Goal: Information Seeking & Learning: Learn about a topic

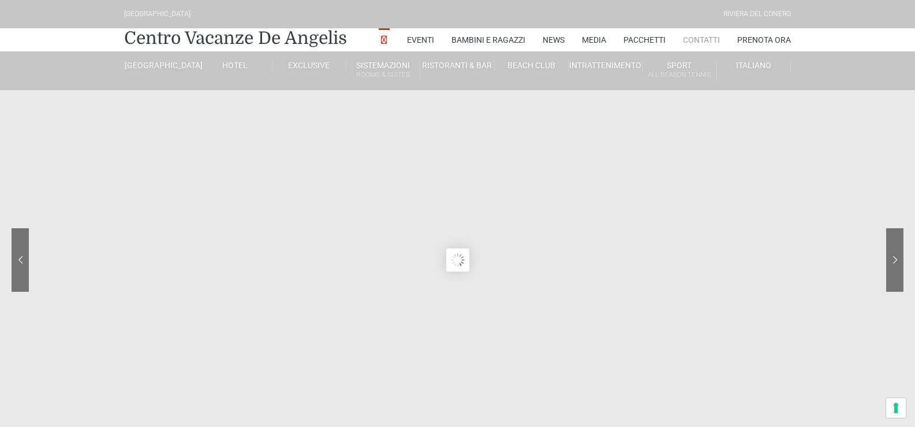
click at [708, 40] on link "Contatti" at bounding box center [701, 39] width 37 height 23
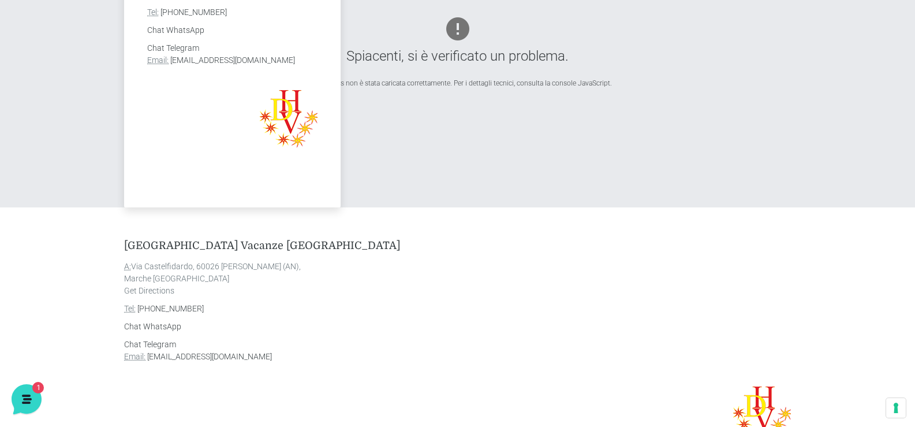
scroll to position [404, 0]
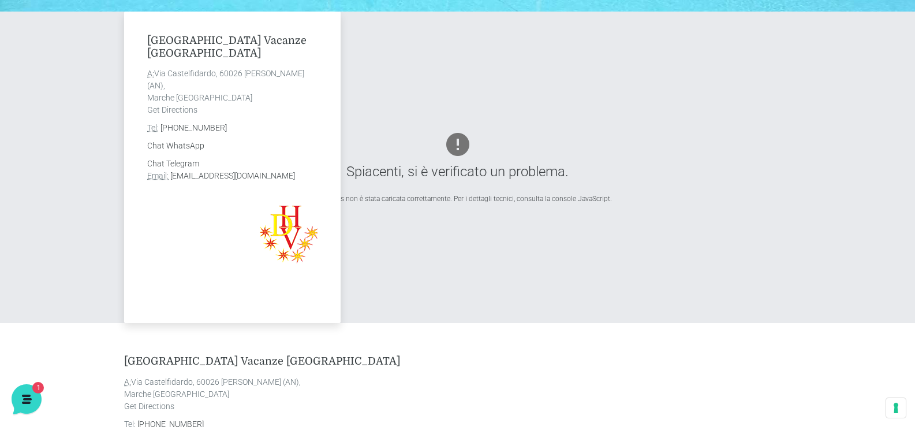
drag, startPoint x: 313, startPoint y: 174, endPoint x: 194, endPoint y: 175, distance: 118.9
click at [173, 170] on address "Chat Telegram Email: info@villaggiocentrovacanzedeangelis.it" at bounding box center [232, 170] width 170 height 24
drag, startPoint x: 170, startPoint y: 173, endPoint x: 312, endPoint y: 178, distance: 142.1
click at [312, 178] on address "Chat Telegram Email: info@villaggiocentrovacanzedeangelis.it" at bounding box center [232, 170] width 170 height 24
copy link "info@villaggiocentrovacanzedeangelis.it"
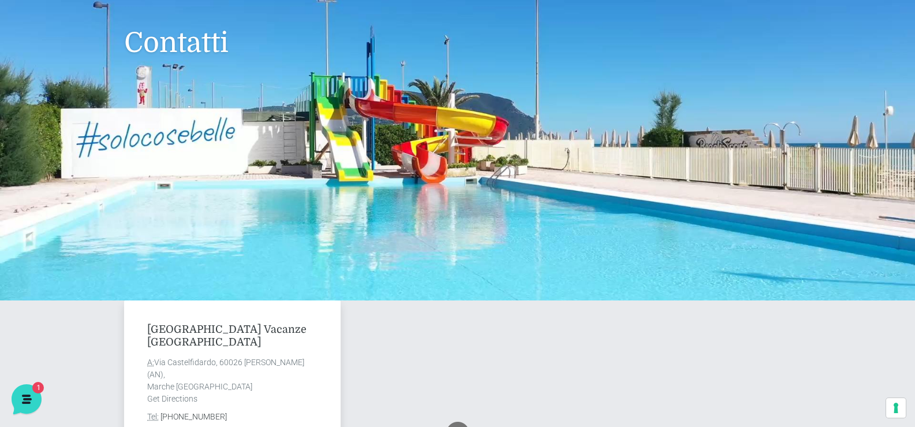
scroll to position [0, 0]
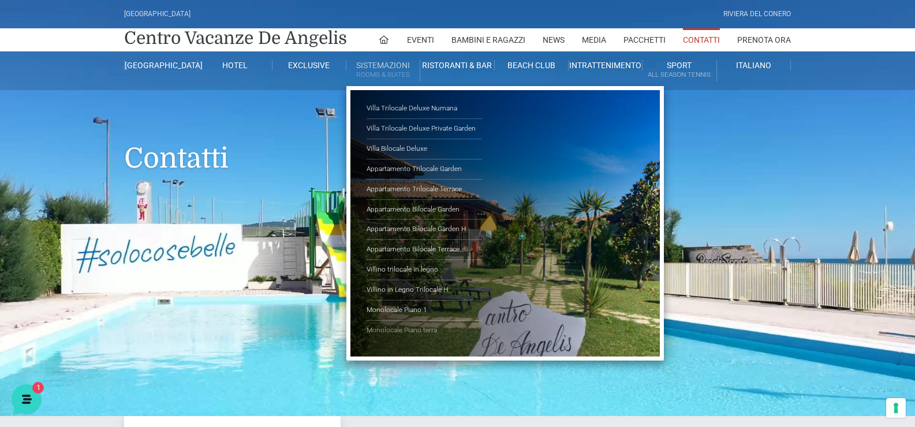
click at [423, 328] on link "Monolocale Piano terra" at bounding box center [424, 330] width 115 height 20
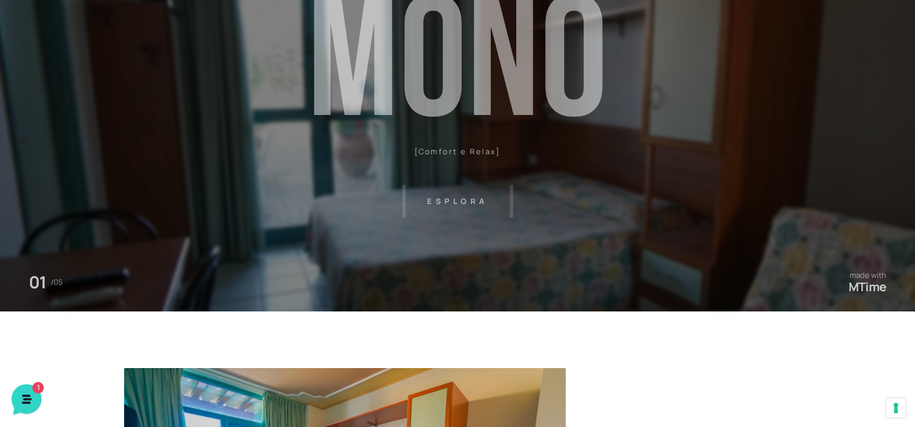
click at [451, 197] on header "[GEOGRAPHIC_DATA] [GEOGRAPHIC_DATA] Centro Vacanze [GEOGRAPHIC_DATA] Eventi Mis…" at bounding box center [457, 145] width 915 height 520
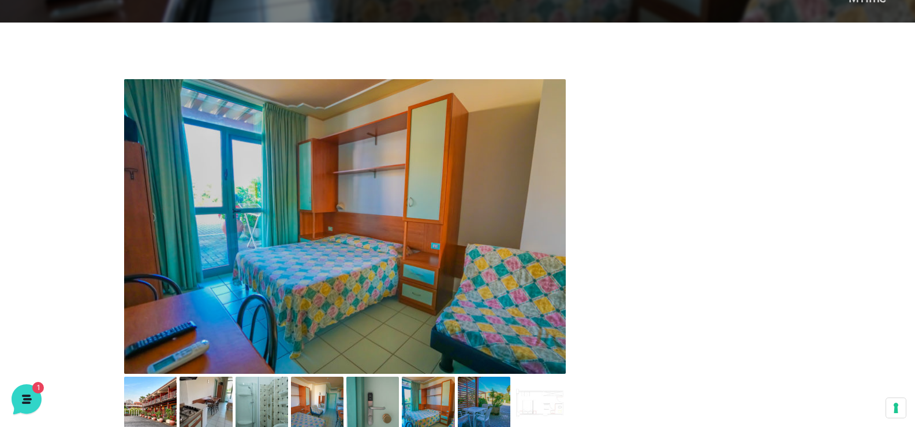
scroll to position [520, 0]
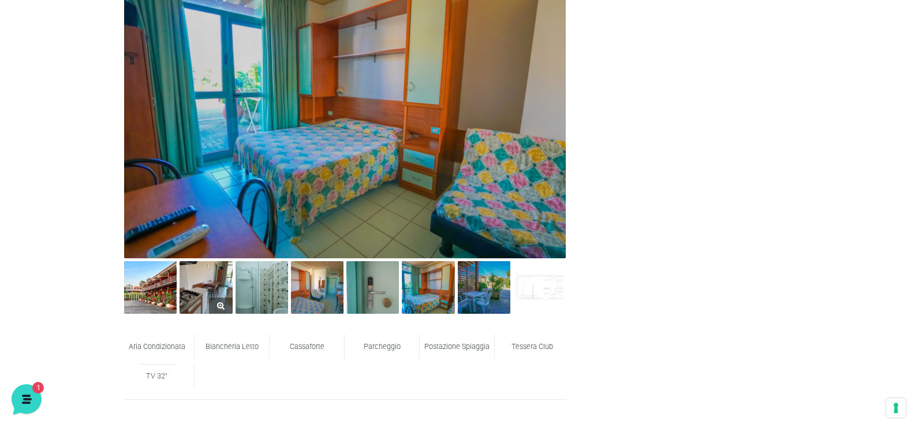
click at [206, 294] on img at bounding box center [206, 287] width 53 height 53
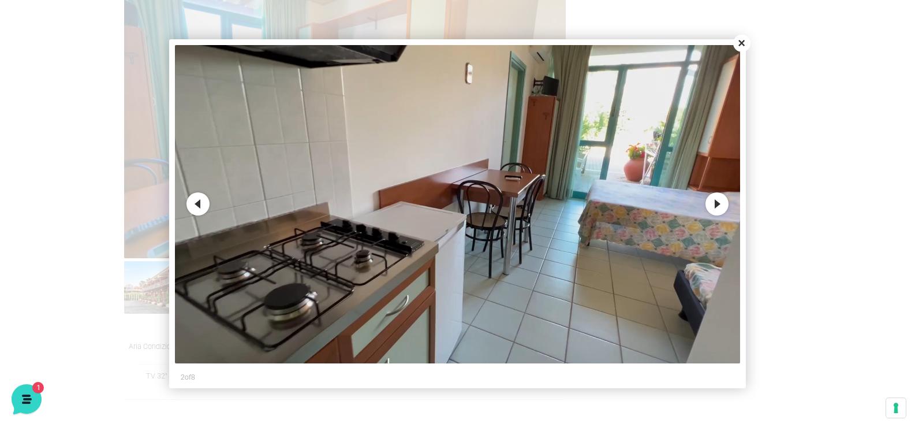
click at [724, 200] on button "Next" at bounding box center [716, 203] width 23 height 23
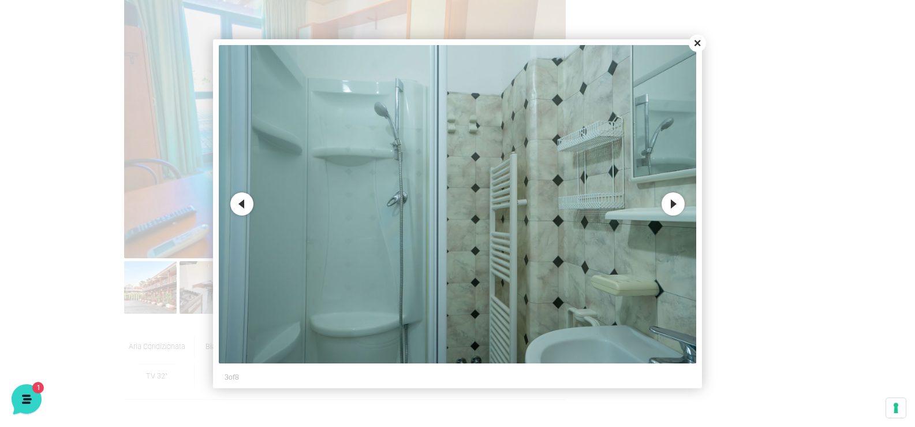
click at [671, 206] on button "Next" at bounding box center [673, 203] width 23 height 23
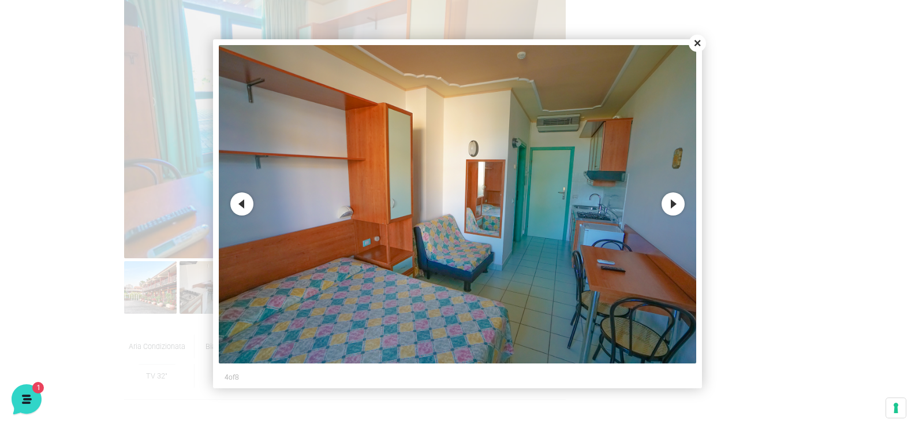
click at [669, 203] on button "Next" at bounding box center [673, 203] width 23 height 23
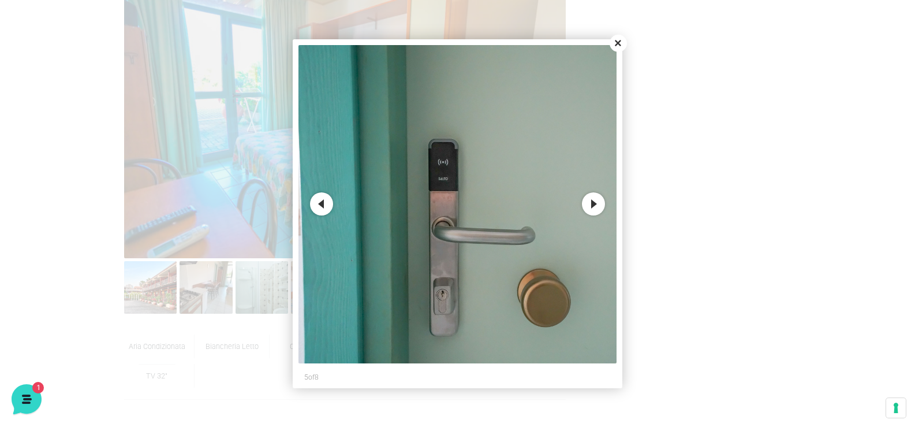
click at [603, 208] on button "Next" at bounding box center [593, 203] width 23 height 23
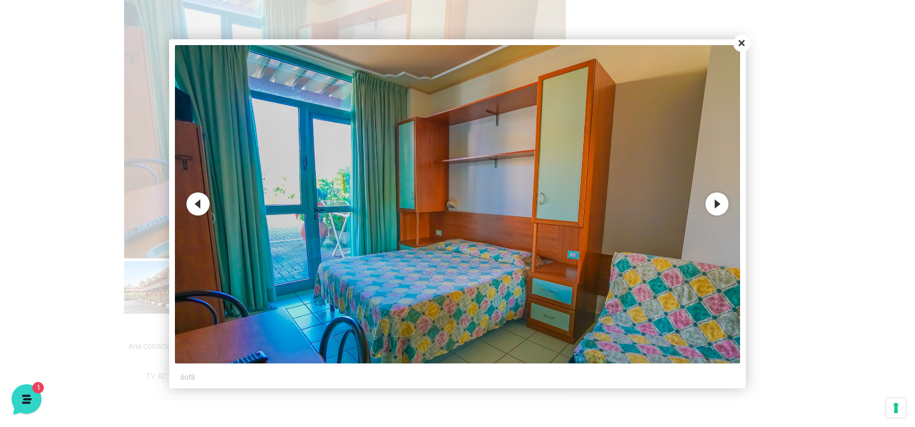
click at [729, 208] on img at bounding box center [458, 204] width 566 height 318
click at [720, 200] on button "Next" at bounding box center [716, 203] width 23 height 23
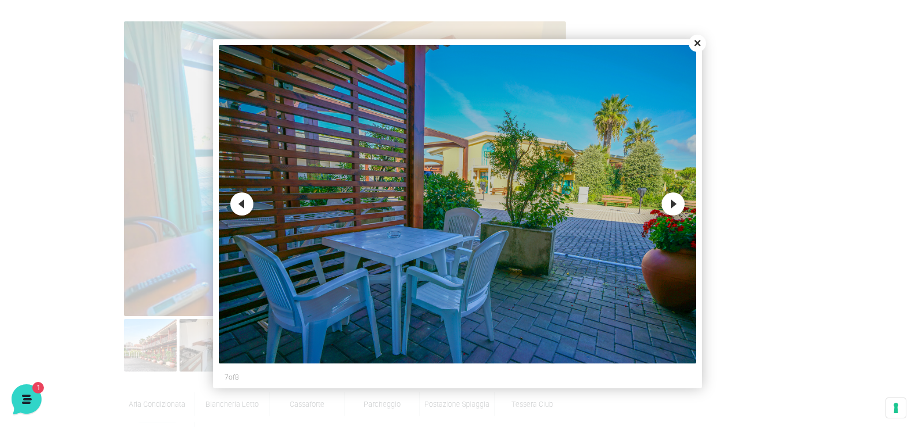
scroll to position [289, 0]
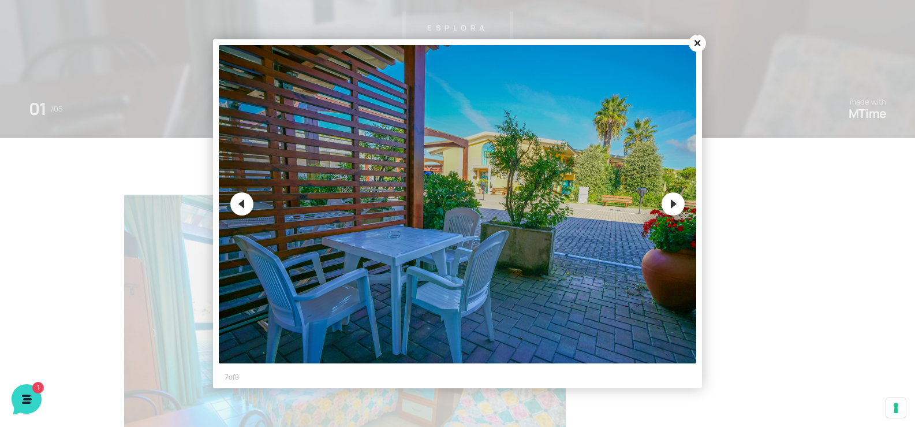
click at [672, 203] on button "Next" at bounding box center [673, 203] width 23 height 23
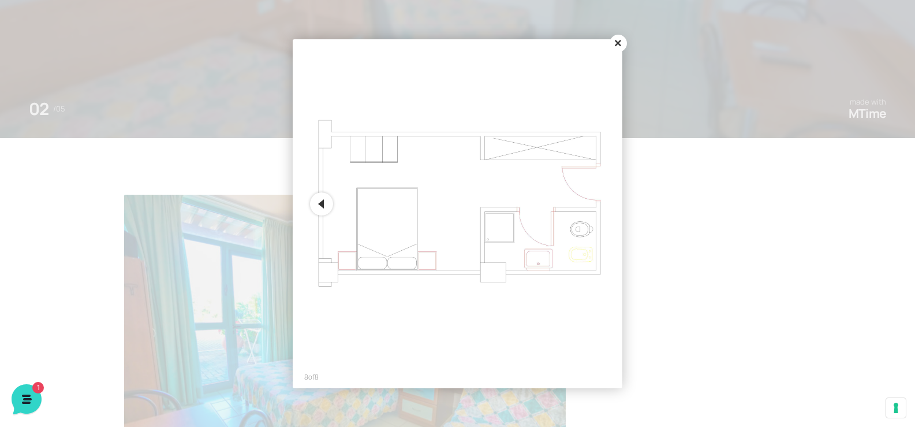
click at [621, 47] on button "Close" at bounding box center [618, 43] width 17 height 17
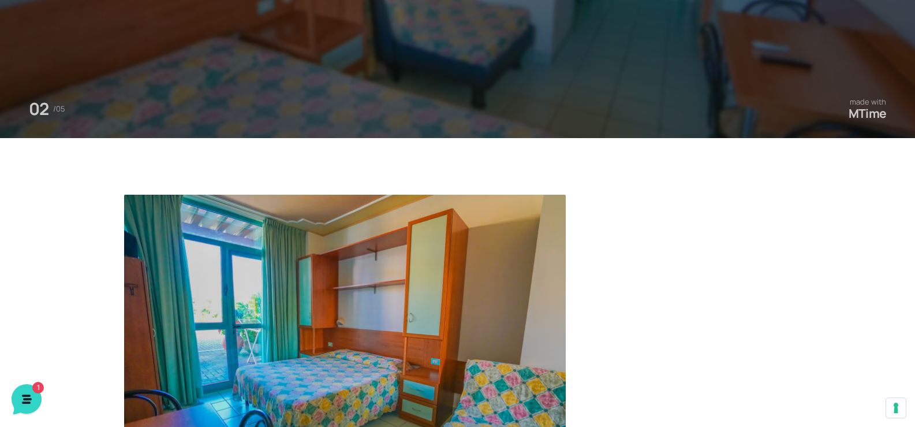
scroll to position [577, 0]
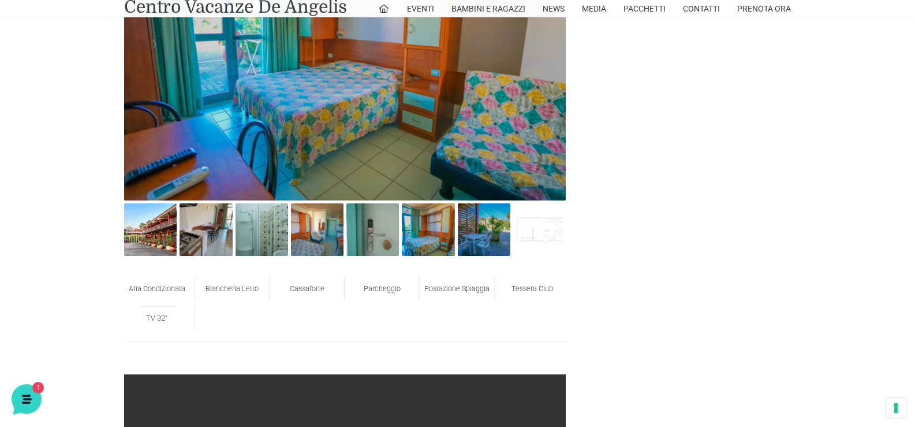
click at [221, 277] on div "Biancheria Letto" at bounding box center [232, 289] width 75 height 24
click at [226, 286] on span "Biancheria Letto" at bounding box center [232, 288] width 53 height 9
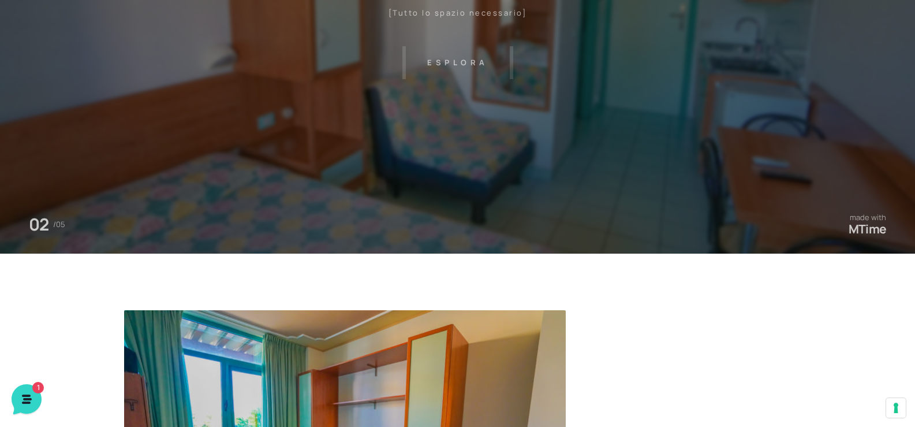
scroll to position [0, 0]
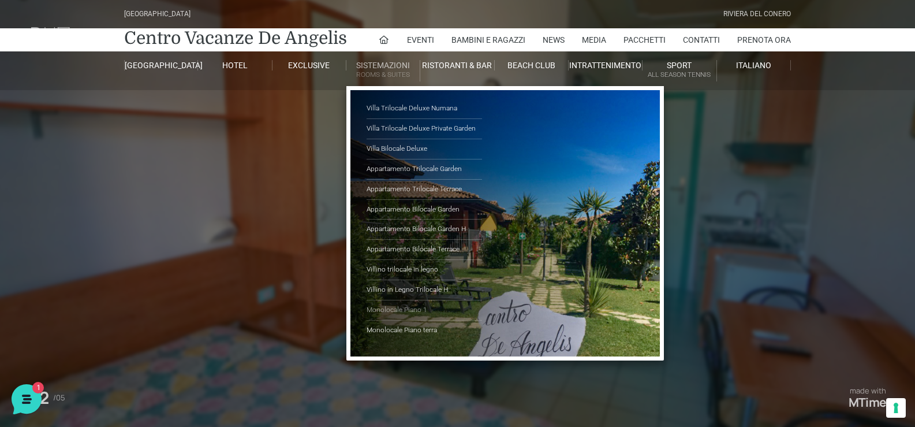
click at [393, 311] on link "Monolocale Piano 1" at bounding box center [424, 310] width 115 height 20
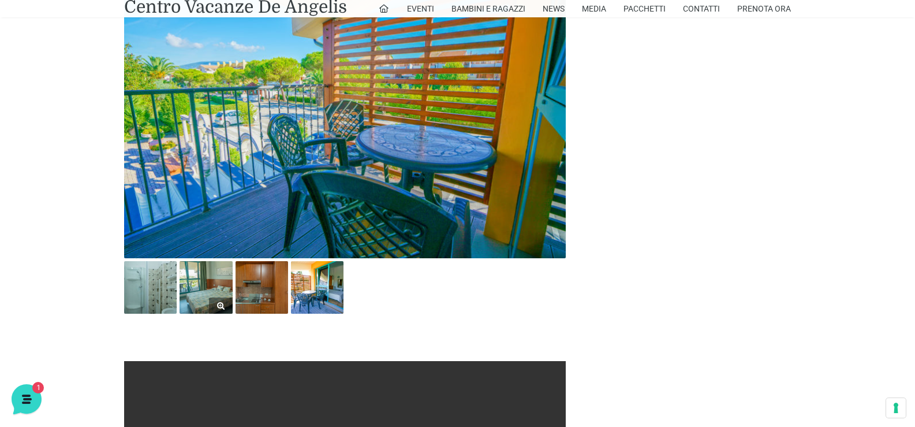
click at [191, 291] on img at bounding box center [206, 287] width 53 height 53
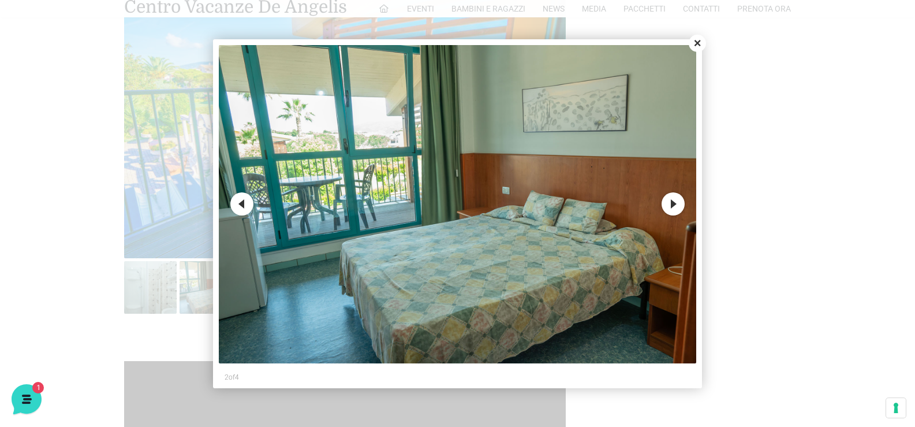
click at [680, 203] on button "Next" at bounding box center [673, 203] width 23 height 23
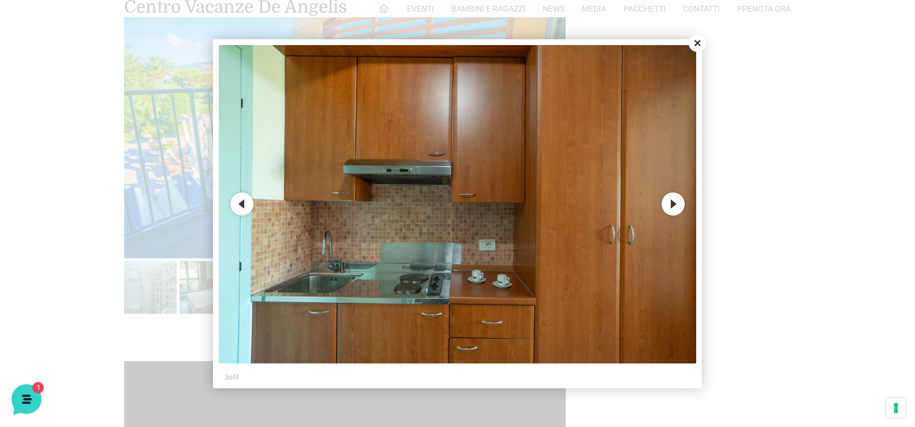
click at [680, 203] on button "Next" at bounding box center [673, 203] width 23 height 23
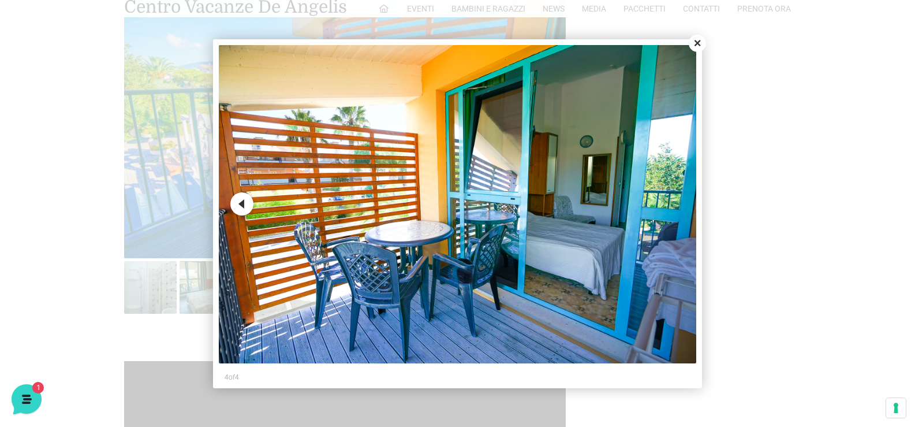
click at [680, 203] on img at bounding box center [457, 204] width 477 height 318
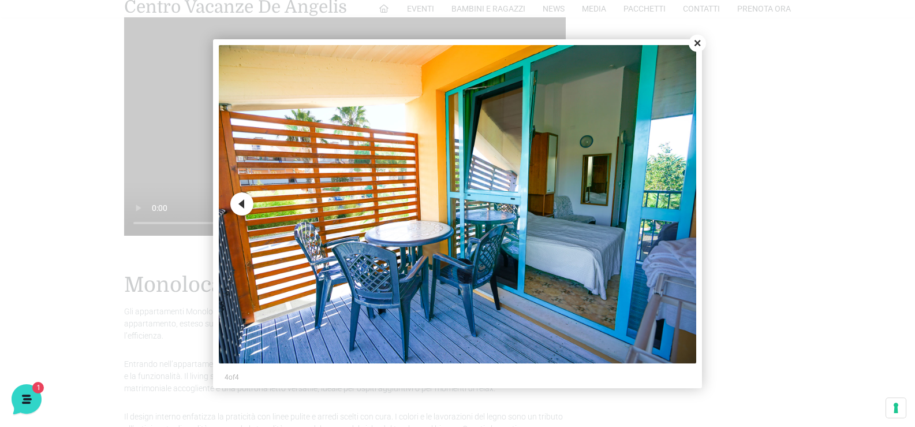
scroll to position [577, 0]
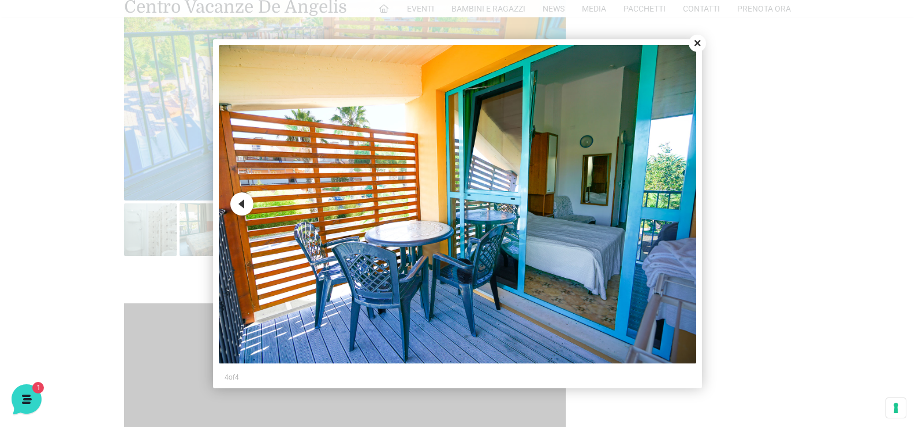
click at [694, 34] on div at bounding box center [457, 213] width 915 height 427
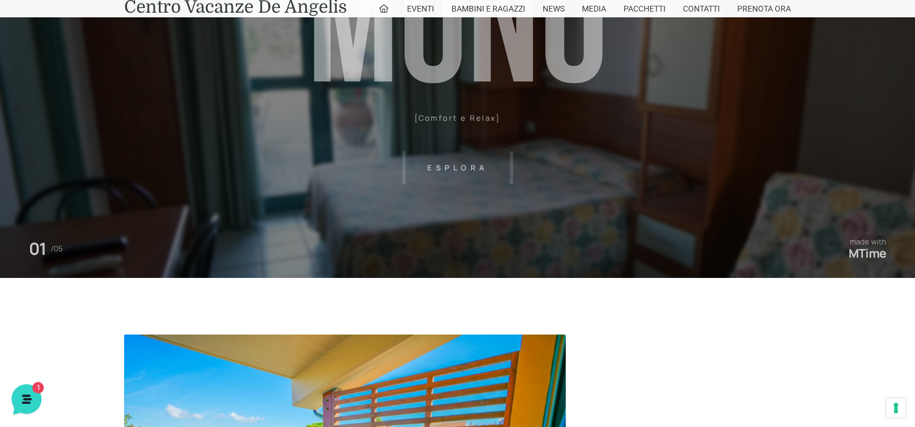
scroll to position [0, 0]
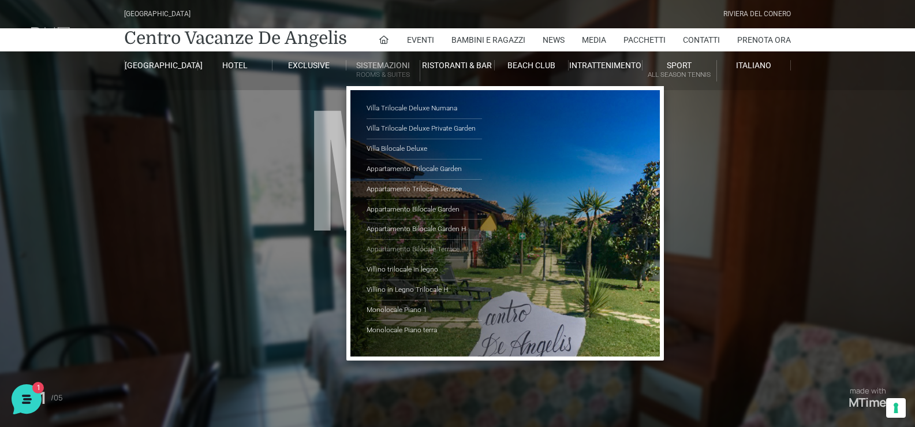
click at [395, 249] on link "Appartamento Bilocale Terrace" at bounding box center [424, 250] width 115 height 20
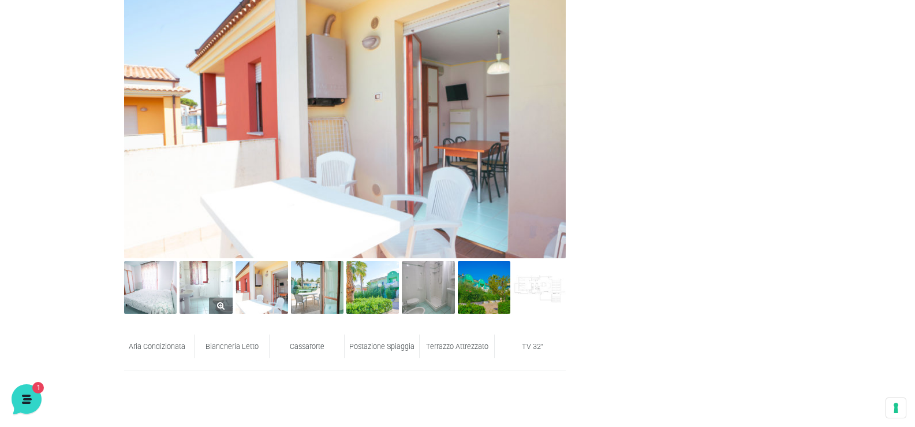
click at [206, 289] on img at bounding box center [206, 287] width 53 height 53
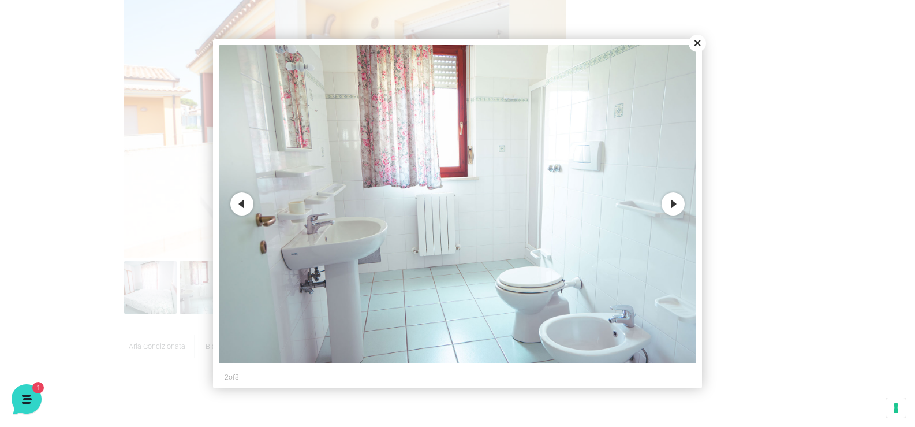
click at [684, 200] on button "Next" at bounding box center [673, 203] width 23 height 23
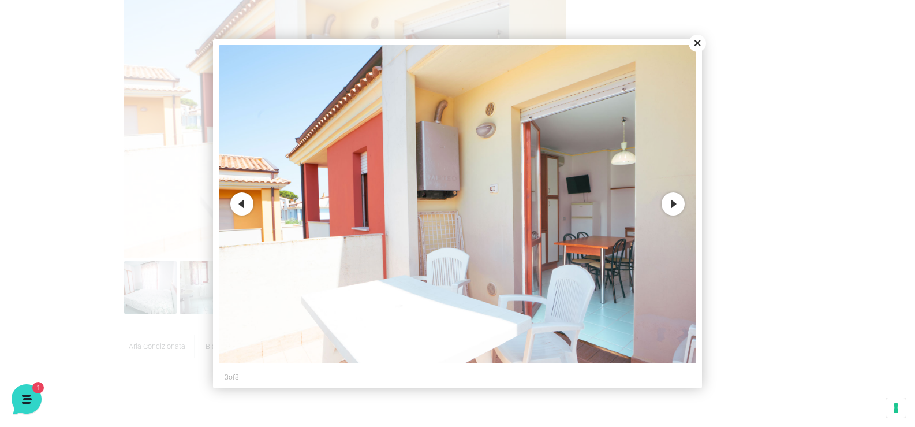
click at [684, 200] on button "Next" at bounding box center [673, 203] width 23 height 23
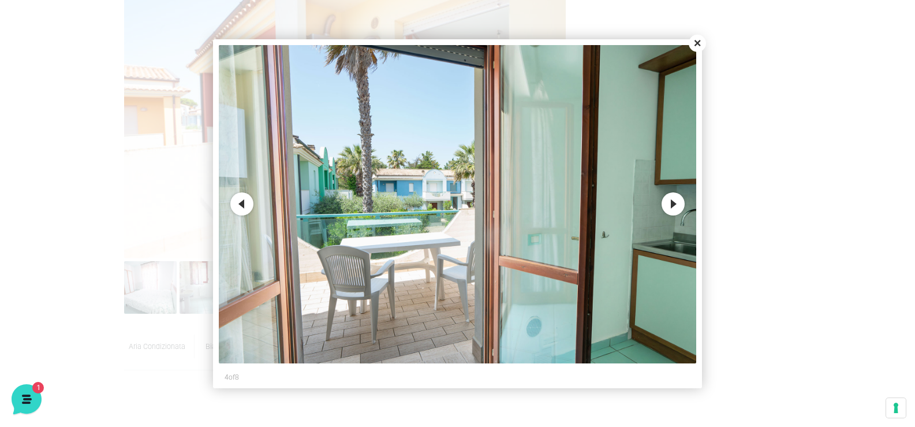
click at [684, 200] on button "Next" at bounding box center [673, 203] width 23 height 23
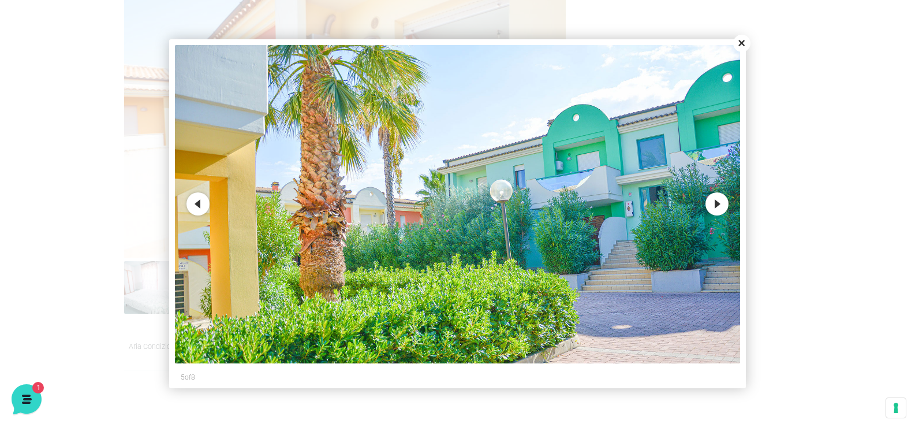
click at [714, 201] on button "Next" at bounding box center [716, 203] width 23 height 23
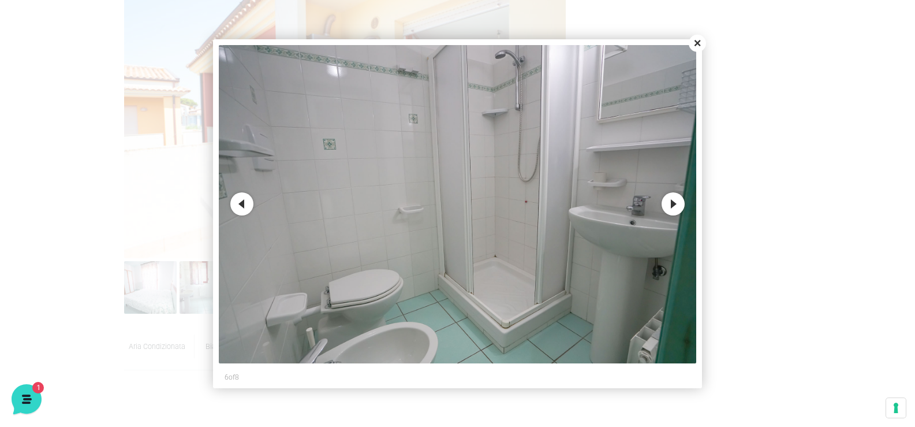
click at [705, 46] on button "Close" at bounding box center [697, 43] width 17 height 17
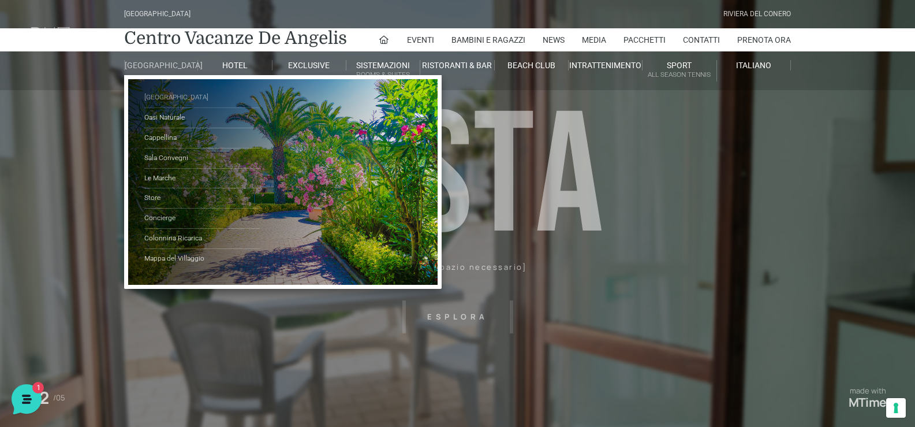
click at [178, 108] on link "[GEOGRAPHIC_DATA]" at bounding box center [201, 98] width 115 height 20
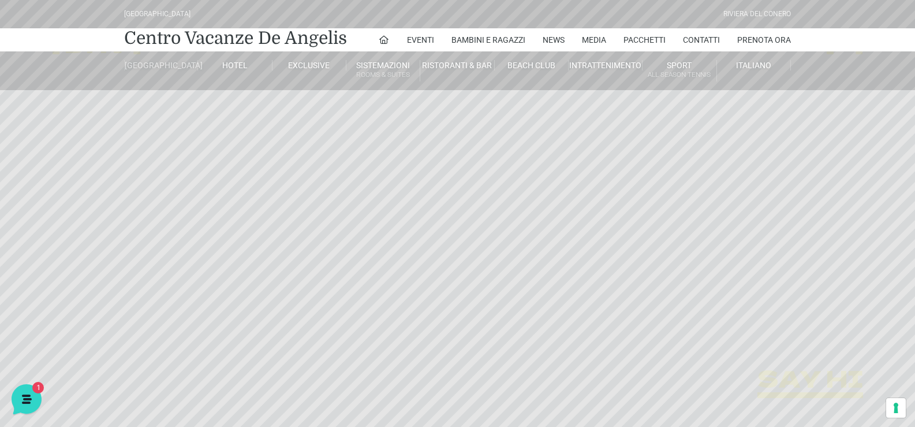
click at [152, 70] on link "[GEOGRAPHIC_DATA]" at bounding box center [161, 65] width 74 height 10
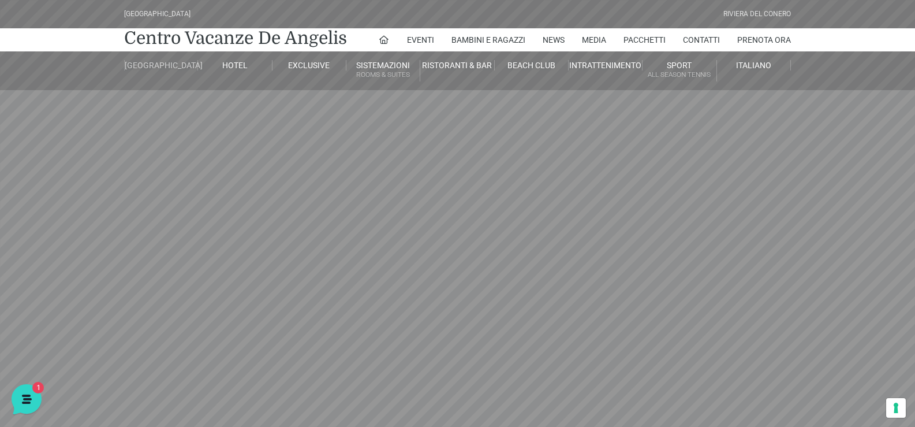
click at [0, 0] on ul "Parco Piscine Oasi Naturale Cappellina Sala Convegni [GEOGRAPHIC_DATA] Store Co…" at bounding box center [0, 0] width 0 height 0
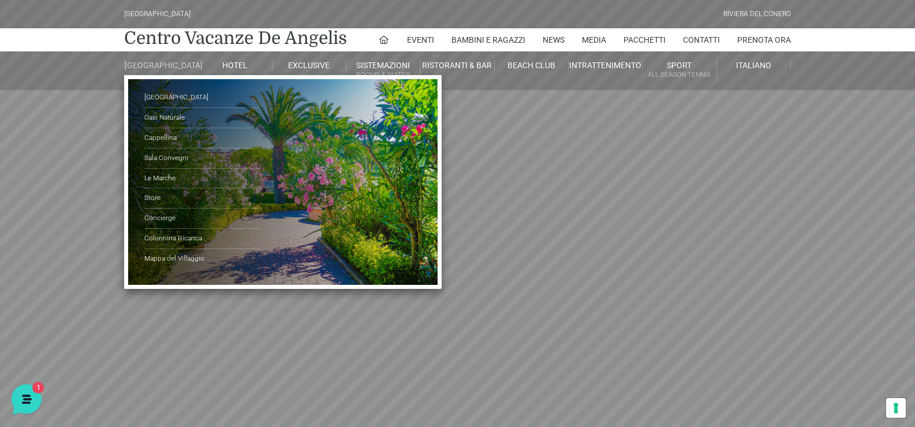
click at [167, 66] on link "[GEOGRAPHIC_DATA]" at bounding box center [161, 65] width 74 height 10
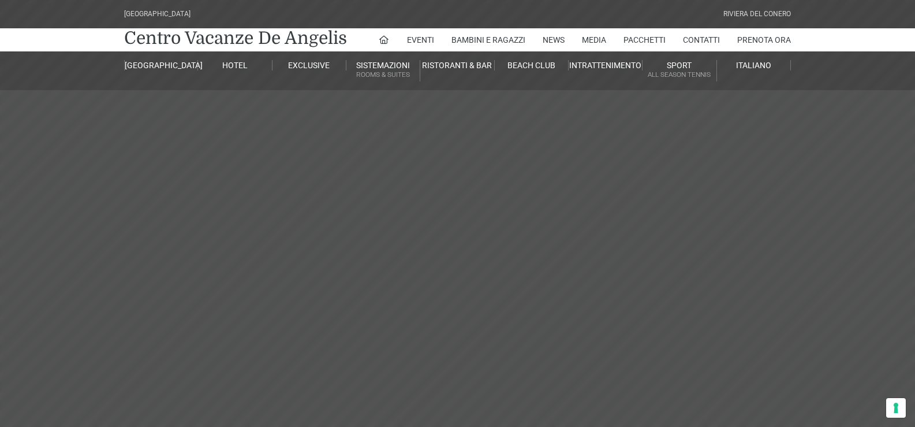
click at [385, 61] on link "Sistemazioni Rooms & Suites" at bounding box center [383, 70] width 74 height 21
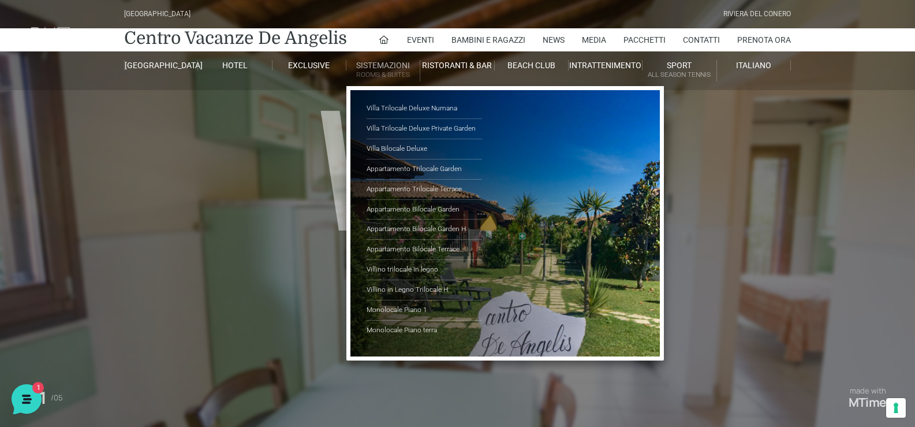
click at [382, 66] on link "Sistemazioni Rooms & Suites" at bounding box center [383, 70] width 74 height 21
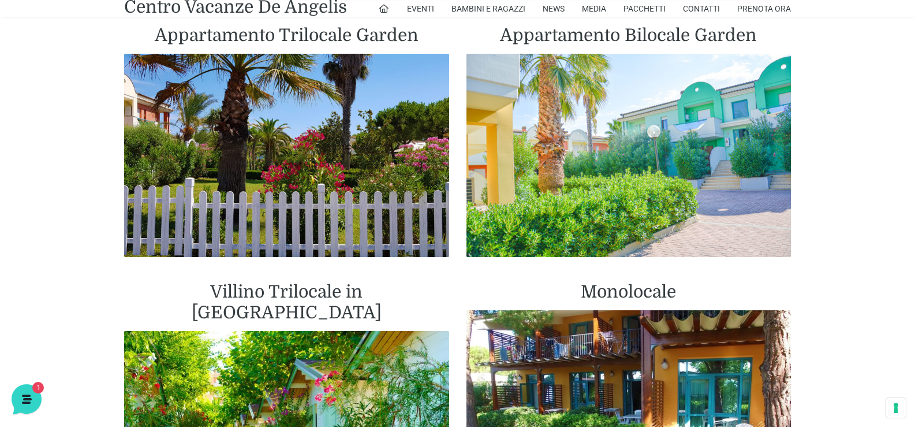
scroll to position [1443, 0]
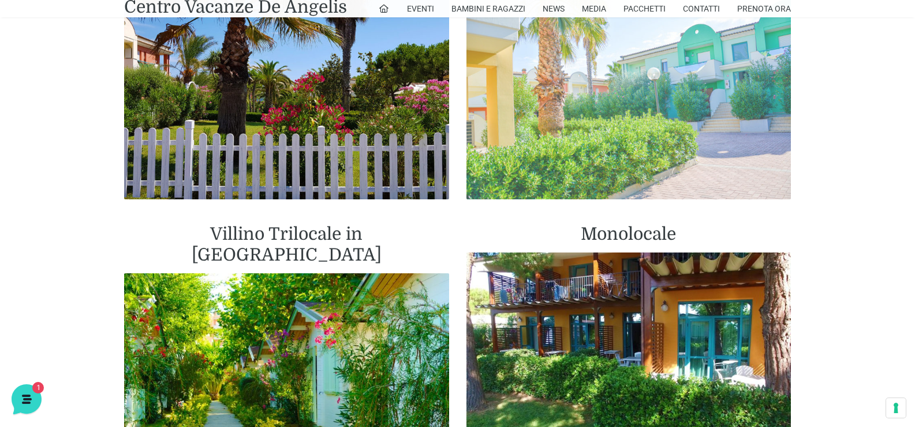
click at [619, 104] on img at bounding box center [628, 97] width 325 height 203
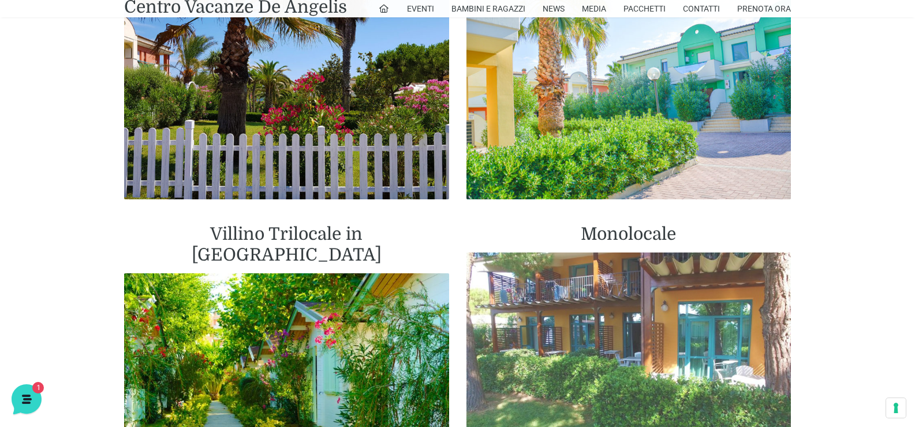
click at [623, 305] on img at bounding box center [628, 353] width 325 height 203
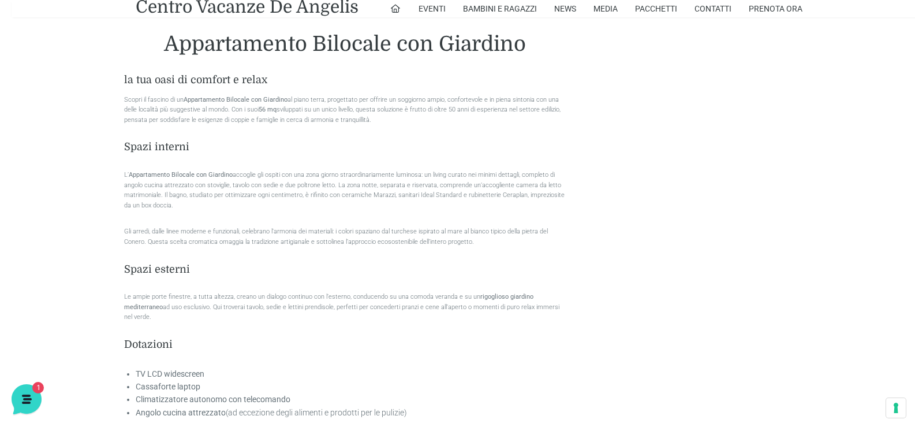
scroll to position [808, 0]
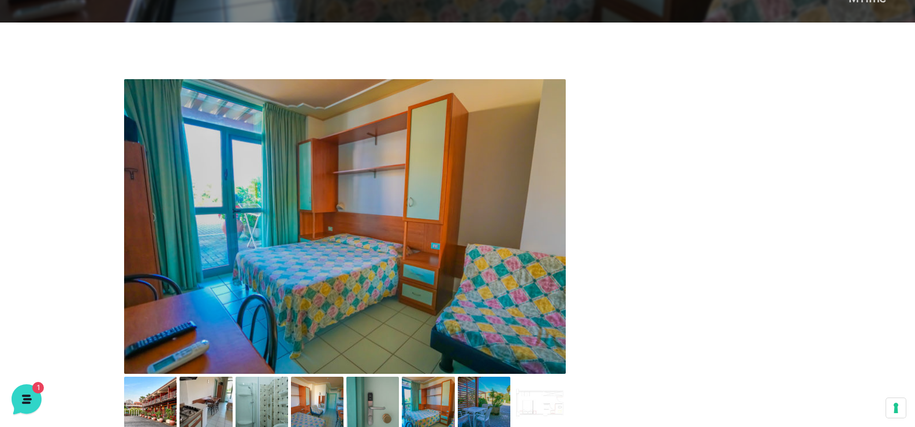
scroll to position [577, 0]
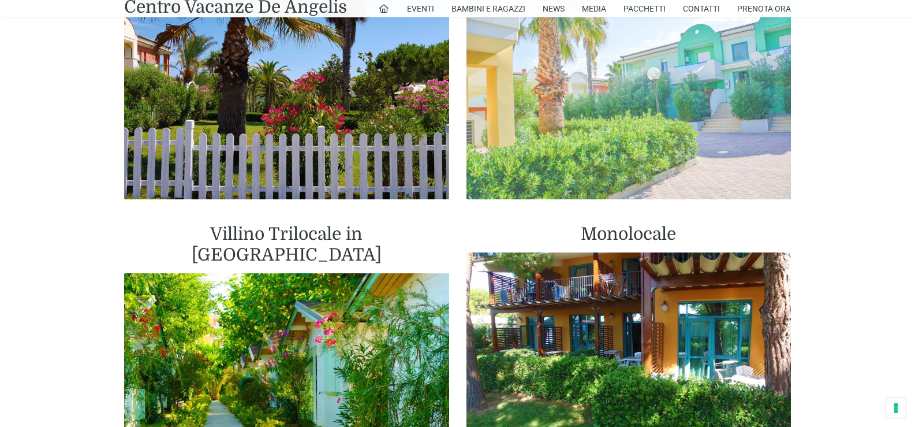
click at [644, 122] on img at bounding box center [628, 97] width 325 height 203
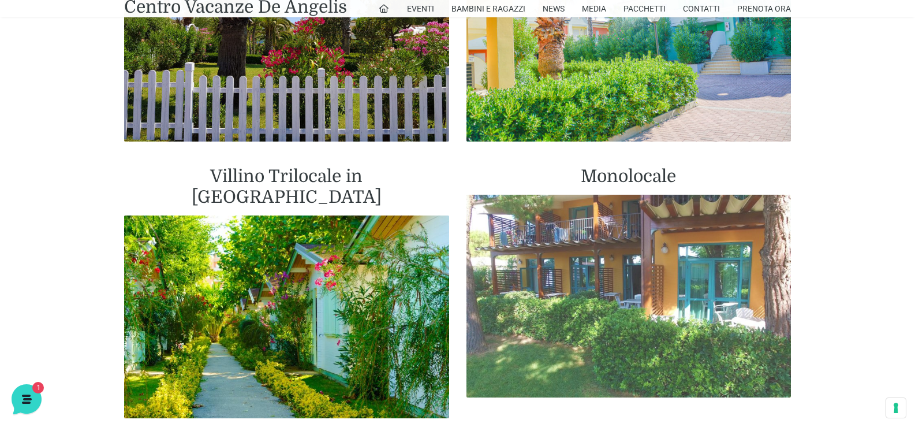
click at [599, 277] on img at bounding box center [628, 296] width 325 height 203
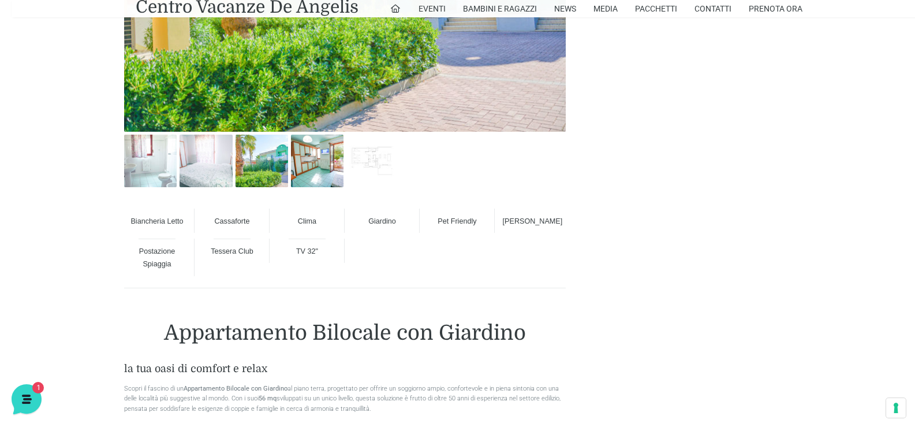
scroll to position [808, 0]
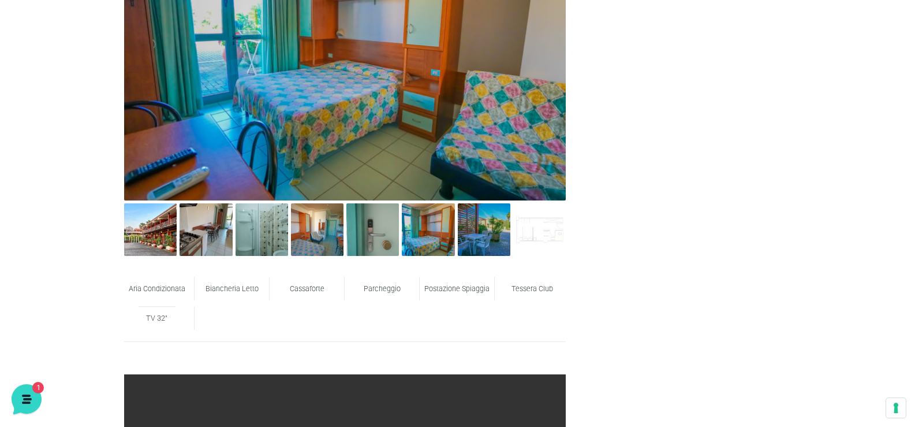
scroll to position [520, 0]
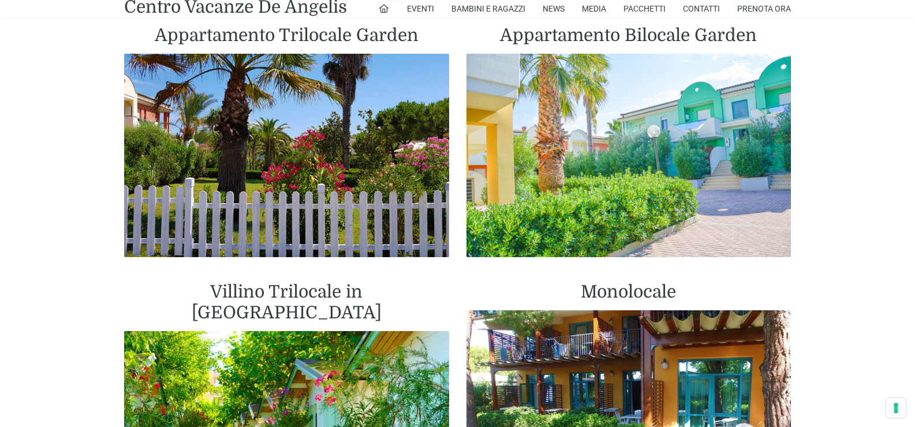
click at [581, 154] on img at bounding box center [628, 155] width 325 height 203
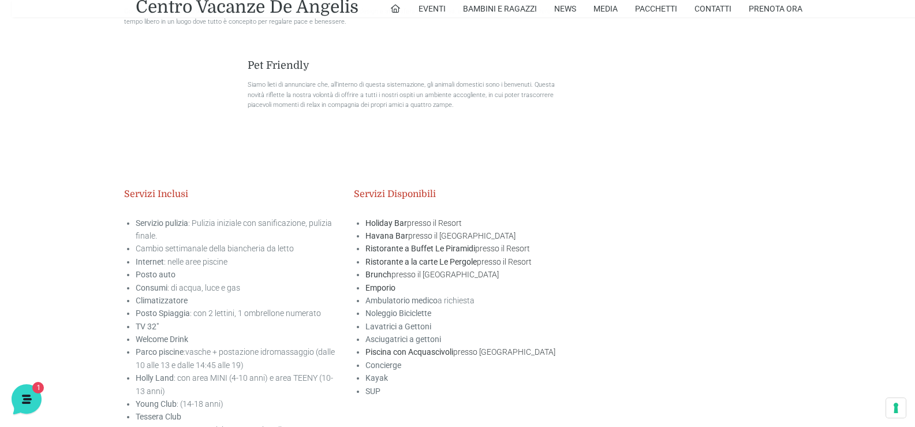
scroll to position [1616, 0]
